Goal: Navigation & Orientation: Find specific page/section

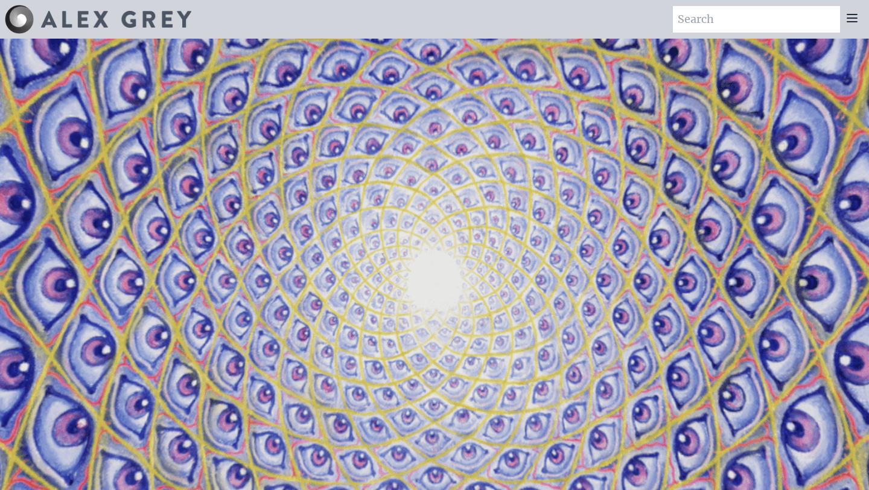
click at [846, 13] on icon at bounding box center [852, 18] width 14 height 14
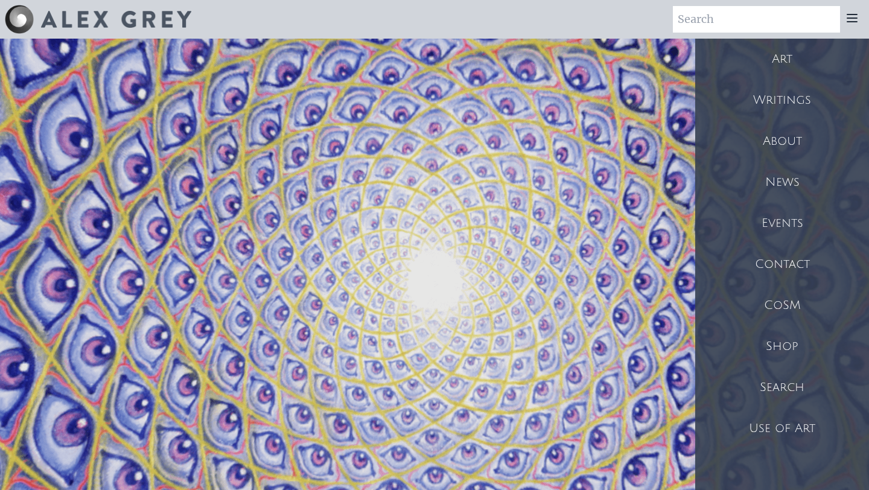
click at [767, 345] on div "Shop" at bounding box center [782, 346] width 174 height 41
